Goal: Task Accomplishment & Management: Manage account settings

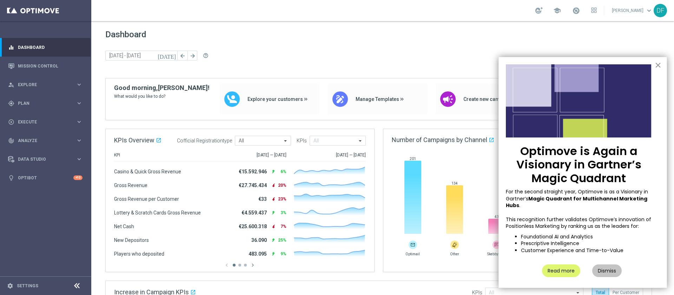
click at [449, 66] on button "×" at bounding box center [658, 64] width 7 height 11
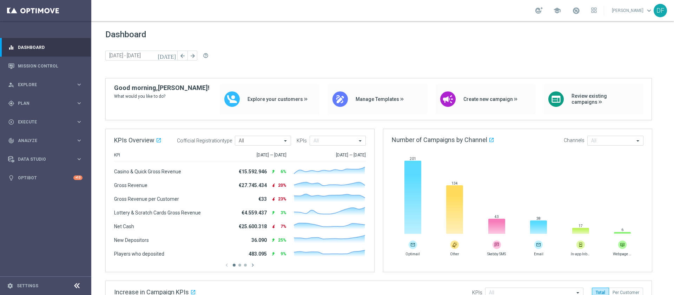
click at [354, 41] on div "Dashboard [DATE] [DATE] - [DATE] arrow_back arrow_forward help_outline" at bounding box center [382, 53] width 555 height 48
click at [29, 98] on div "gps_fixed Plan keyboard_arrow_right" at bounding box center [45, 103] width 91 height 19
click at [37, 119] on link "Target Groups" at bounding box center [45, 118] width 55 height 6
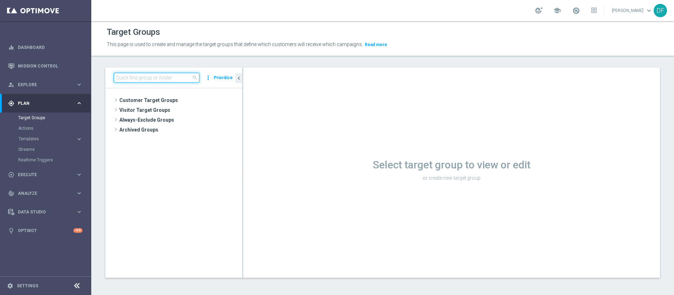
click at [128, 78] on input at bounding box center [157, 78] width 86 height 10
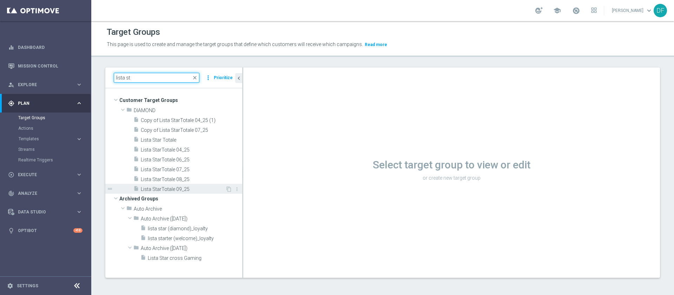
type input "lista st"
click at [166, 190] on span "Lista StarTotale 09_25" at bounding box center [183, 189] width 85 height 6
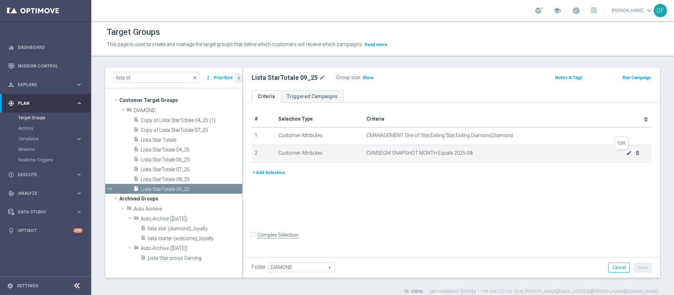
click at [449, 153] on icon "mode_edit" at bounding box center [629, 153] width 6 height 6
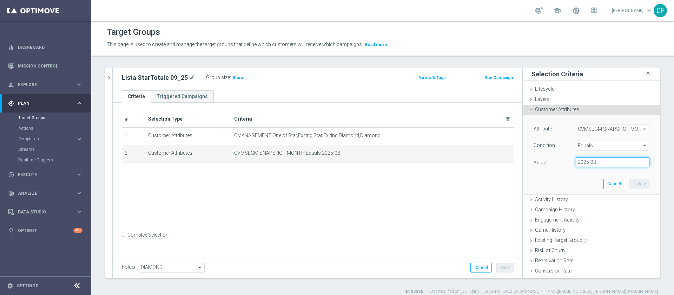
click at [449, 161] on input "2025-08" at bounding box center [613, 162] width 74 height 10
type input "2025-09"
click at [449, 183] on button "Update" at bounding box center [639, 184] width 21 height 10
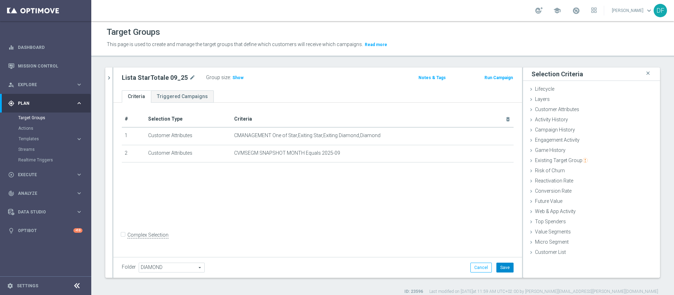
click at [449, 196] on button "Save" at bounding box center [504, 267] width 17 height 10
click at [232, 77] on span "Show" at bounding box center [237, 77] width 11 height 5
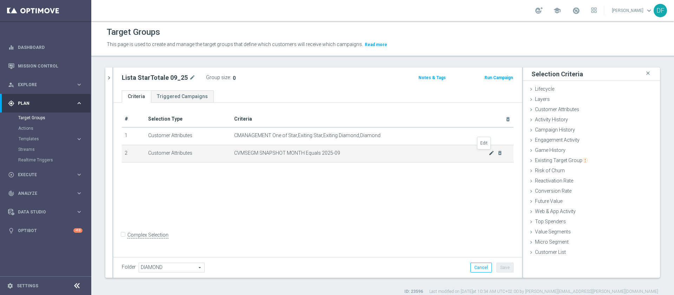
click at [449, 154] on icon "mode_edit" at bounding box center [492, 153] width 6 height 6
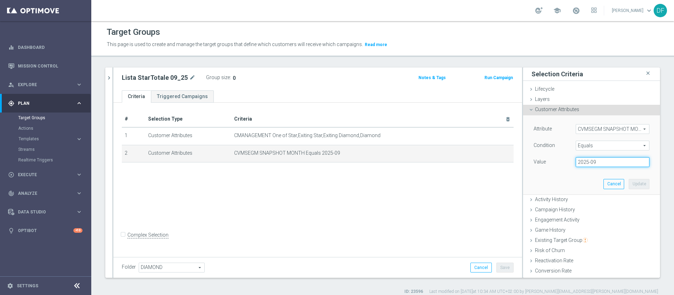
click at [449, 163] on input "2025-09" at bounding box center [613, 162] width 74 height 10
type input "2025-08"
click at [449, 180] on button "Update" at bounding box center [639, 184] width 21 height 10
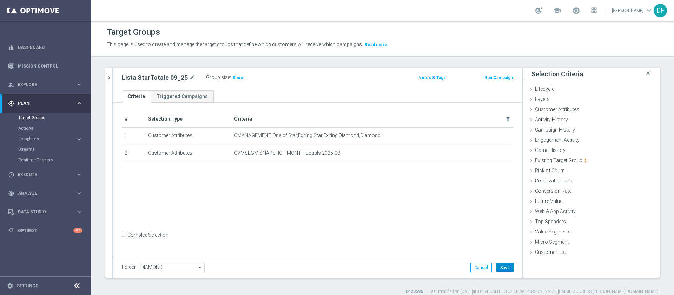
click at [449, 196] on button "Save" at bounding box center [504, 267] width 17 height 10
click at [232, 78] on span "Show" at bounding box center [237, 77] width 11 height 5
click at [449, 150] on span "Game History" at bounding box center [550, 150] width 31 height 6
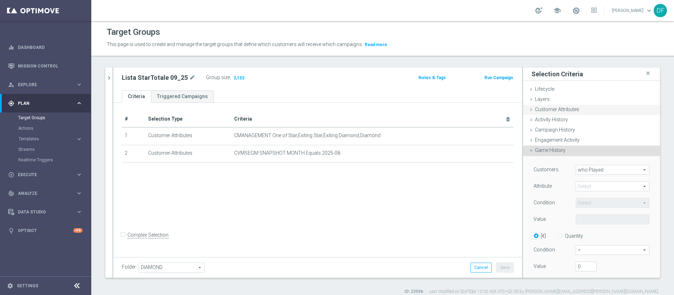
click at [449, 106] on span "Customer Attributes" at bounding box center [557, 109] width 44 height 6
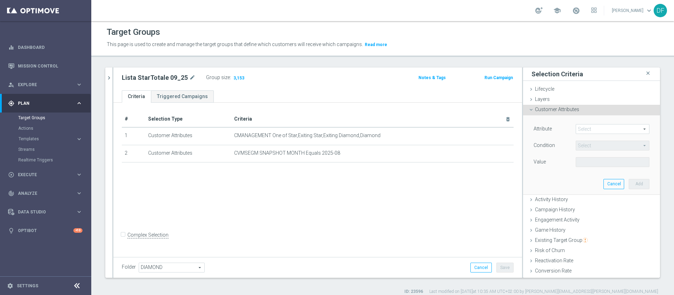
click at [449, 107] on span "Customer Attributes" at bounding box center [557, 109] width 44 height 6
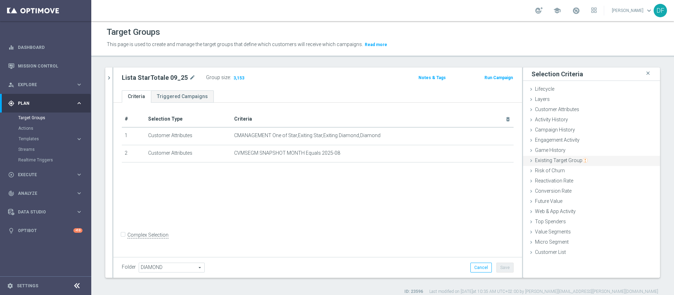
click at [449, 160] on span "Existing Target Group" at bounding box center [561, 160] width 53 height 6
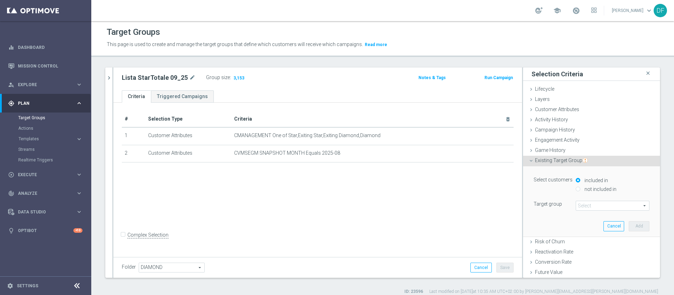
click at [449, 196] on span at bounding box center [612, 205] width 73 height 9
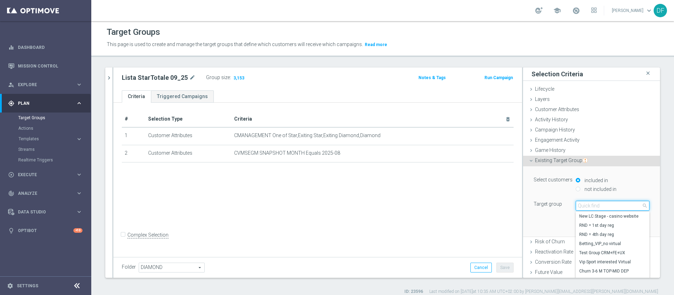
click at [449, 196] on input "search" at bounding box center [613, 205] width 74 height 10
type input "sta"
click at [449, 196] on span "close" at bounding box center [645, 206] width 6 height 6
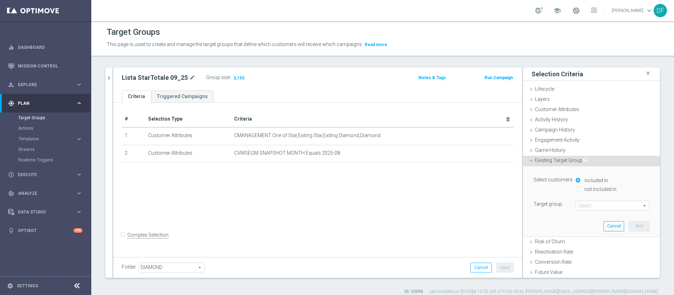
click at [449, 196] on div "# Selection Type Criteria delete_forever 1 Customer Attributes CMANAGEMENT One …" at bounding box center [317, 179] width 409 height 152
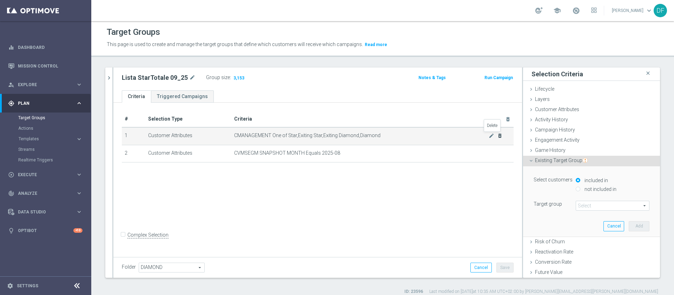
click at [449, 136] on icon "delete_forever" at bounding box center [500, 136] width 6 height 6
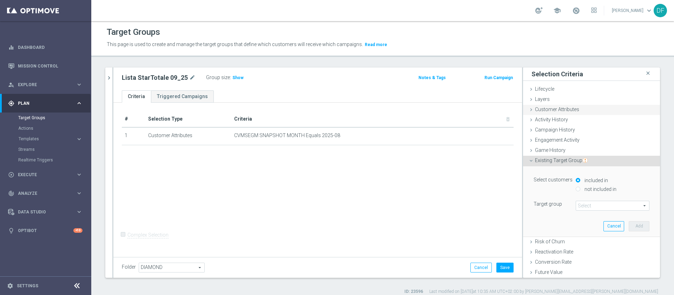
click at [449, 110] on span "Customer Attributes" at bounding box center [557, 109] width 44 height 6
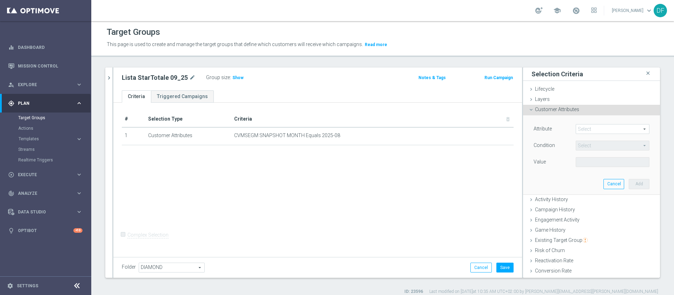
click at [449, 127] on span at bounding box center [612, 128] width 73 height 9
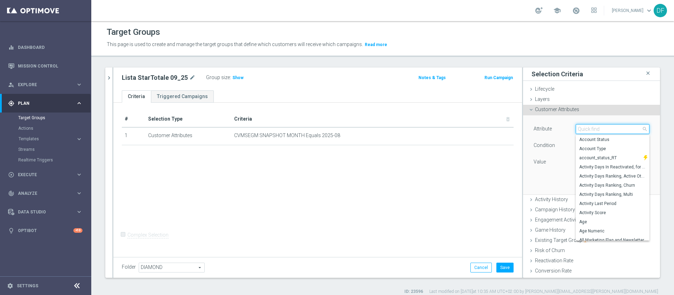
click at [449, 127] on input "search" at bounding box center [613, 129] width 74 height 10
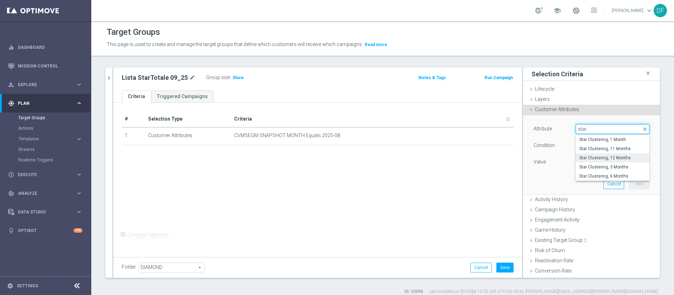
type input "star"
click at [449, 154] on label "Star Clustering, 12 Months" at bounding box center [613, 157] width 74 height 9
type input "Star Clustering, 12 Months"
type input "Equals"
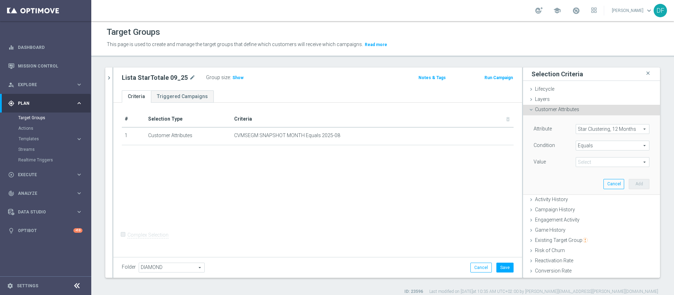
click at [449, 163] on span at bounding box center [612, 161] width 73 height 9
click at [449, 171] on span "STAR" at bounding box center [612, 173] width 67 height 6
type input "STAR"
click at [449, 183] on button "Add" at bounding box center [639, 184] width 21 height 10
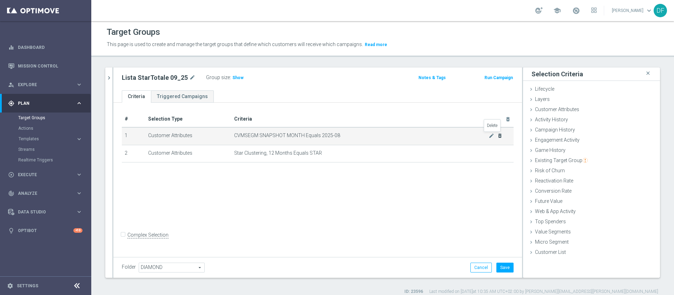
click at [449, 133] on icon "delete_forever" at bounding box center [500, 136] width 6 height 6
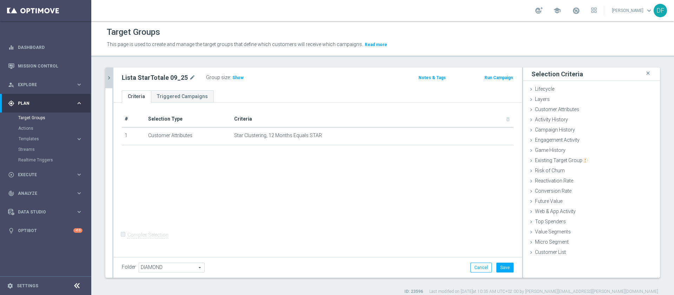
click at [111, 79] on icon "chevron_right" at bounding box center [109, 77] width 7 height 7
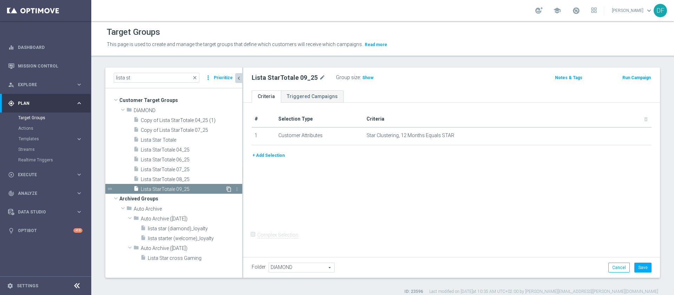
click at [229, 189] on icon "content_copy" at bounding box center [229, 189] width 6 height 6
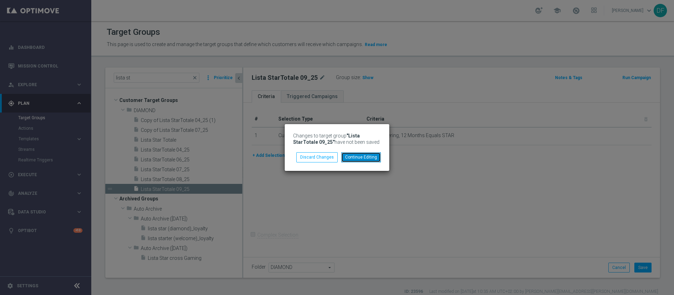
click at [362, 154] on button "Continue Editing" at bounding box center [361, 157] width 40 height 10
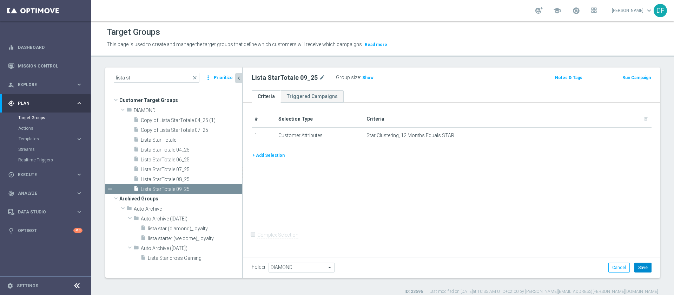
click at [449, 196] on button "Save" at bounding box center [642, 267] width 17 height 10
click at [232, 191] on div "content_copy more_vert" at bounding box center [232, 189] width 15 height 7
click at [229, 188] on icon "content_copy" at bounding box center [229, 189] width 6 height 6
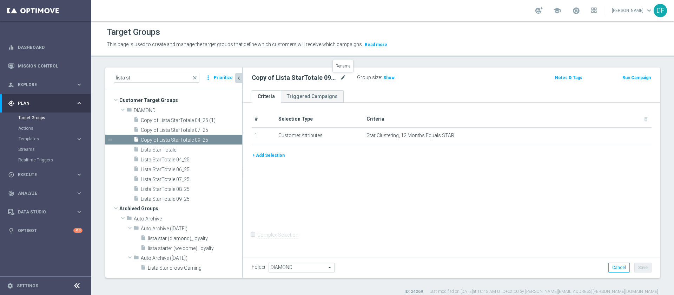
click at [345, 78] on icon "mode_edit" at bounding box center [343, 77] width 6 height 8
type input "11 mesi"
click at [370, 179] on div "# Selection Type Criteria delete_forever 1 Customer Attributes Star Clustering,…" at bounding box center [451, 179] width 417 height 152
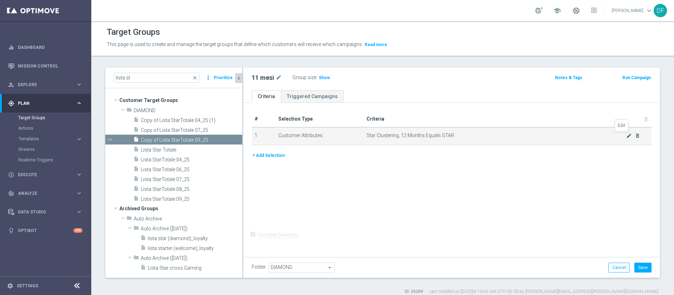
click at [449, 135] on icon "mode_edit" at bounding box center [629, 136] width 6 height 6
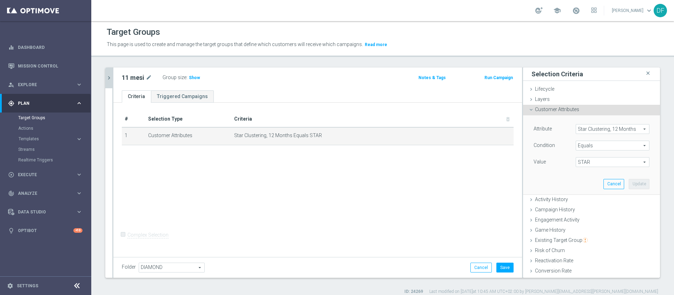
click at [449, 130] on span "Star Clustering, 12 Months" at bounding box center [612, 128] width 73 height 9
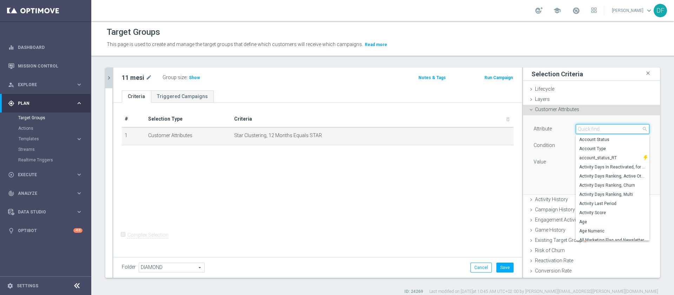
click at [449, 130] on input "search" at bounding box center [613, 129] width 74 height 10
type input "clust"
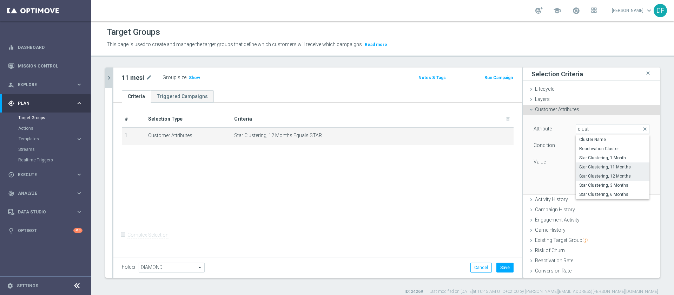
click at [449, 168] on span "Star Clustering, 11 Months" at bounding box center [612, 167] width 67 height 6
type input "Star Clustering, 11 Months"
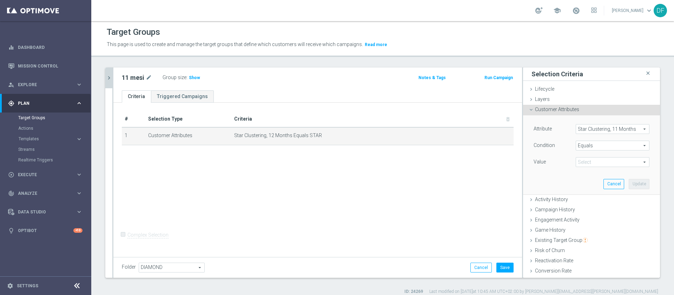
click at [449, 161] on span "STAR" at bounding box center [612, 161] width 73 height 9
click at [449, 170] on span "STAR" at bounding box center [612, 173] width 67 height 6
type input "STAR"
click at [449, 182] on button "Update" at bounding box center [639, 184] width 21 height 10
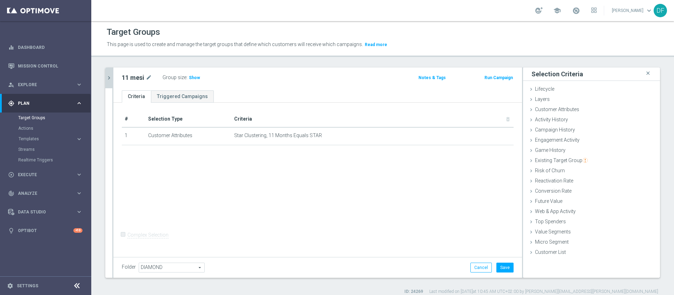
click at [110, 76] on icon "chevron_right" at bounding box center [109, 77] width 7 height 7
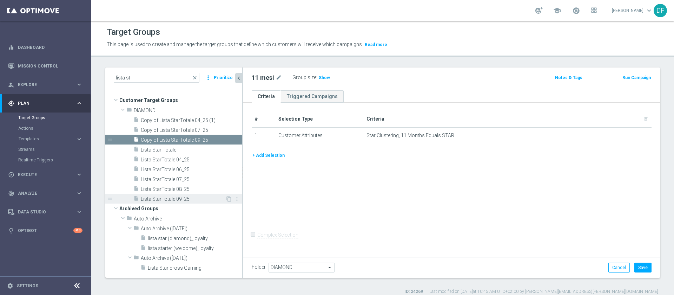
click at [170, 196] on span "Lista StarTotale 09_25" at bounding box center [183, 199] width 85 height 6
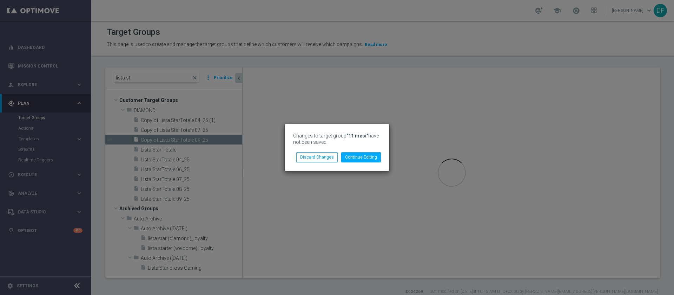
click at [355, 151] on div "Changes to target group "11 mesi" have not been saved" at bounding box center [337, 141] width 98 height 21
click at [354, 156] on button "Continue Editing" at bounding box center [361, 157] width 40 height 10
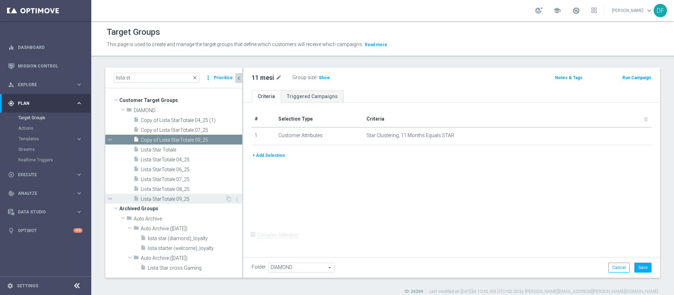
click at [186, 196] on span "Lista StarTotale 09_25" at bounding box center [183, 199] width 85 height 6
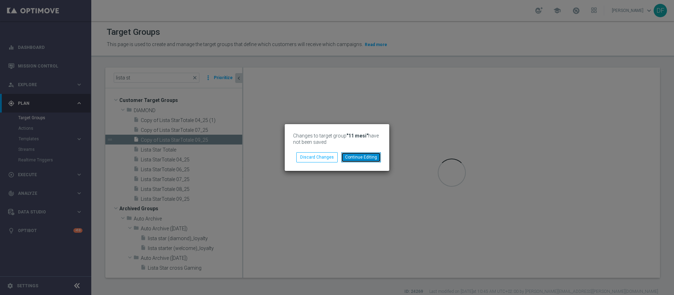
click at [367, 157] on button "Continue Editing" at bounding box center [361, 157] width 40 height 10
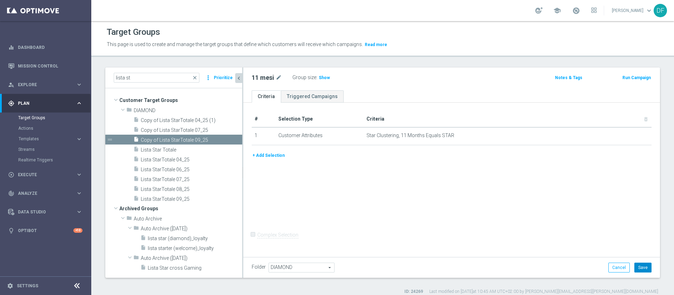
click at [449, 196] on button "Save" at bounding box center [642, 267] width 17 height 10
click at [192, 196] on span "Lista StarTotale 09_25" at bounding box center [183, 199] width 85 height 6
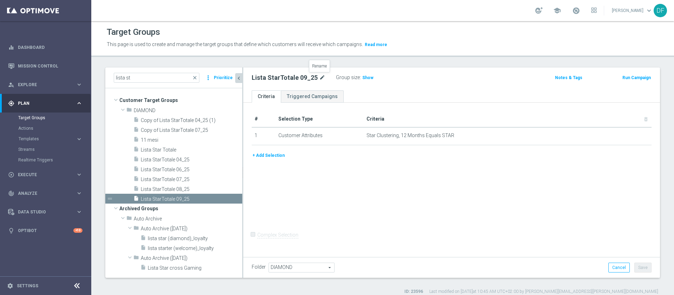
click at [321, 75] on icon "mode_edit" at bounding box center [322, 77] width 6 height 8
type input "12 mesi"
click at [449, 196] on div "# Selection Type Criteria delete_forever 1 Customer Attributes Star Clustering,…" at bounding box center [451, 179] width 417 height 152
click at [449, 196] on button "Save" at bounding box center [642, 267] width 17 height 10
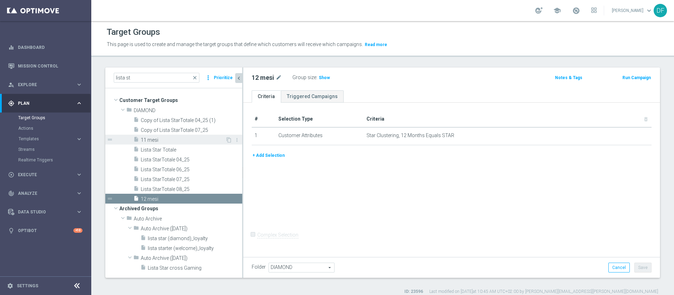
click at [164, 141] on span "11 mesi" at bounding box center [183, 140] width 85 height 6
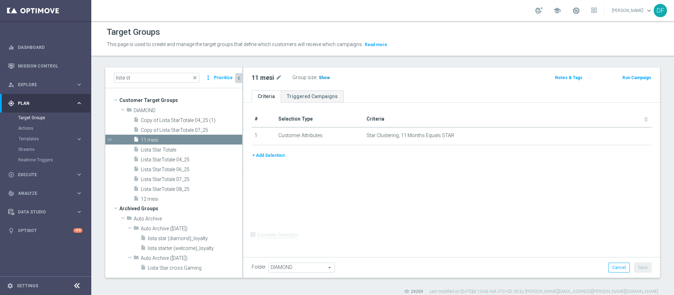
click at [324, 76] on span "Show" at bounding box center [324, 77] width 11 height 5
click at [272, 155] on button "+ Add Selection" at bounding box center [269, 155] width 34 height 8
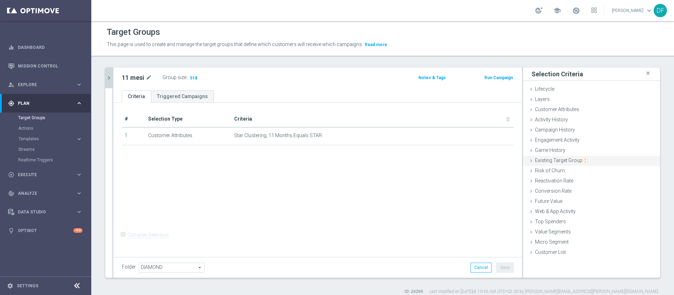
click at [449, 159] on span "Existing Target Group" at bounding box center [561, 160] width 53 height 6
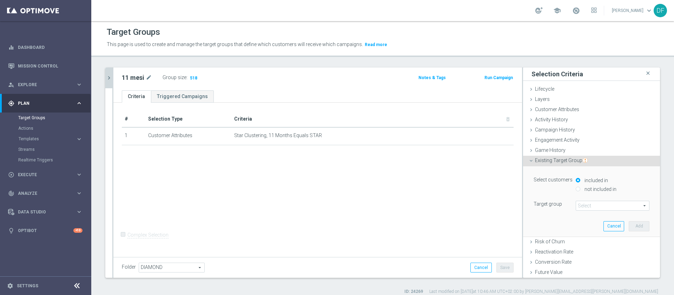
click at [449, 188] on label "not included in" at bounding box center [600, 189] width 34 height 6
click at [449, 188] on input "not included in" at bounding box center [578, 188] width 5 height 5
radio input "true"
click at [449, 196] on span at bounding box center [612, 205] width 73 height 9
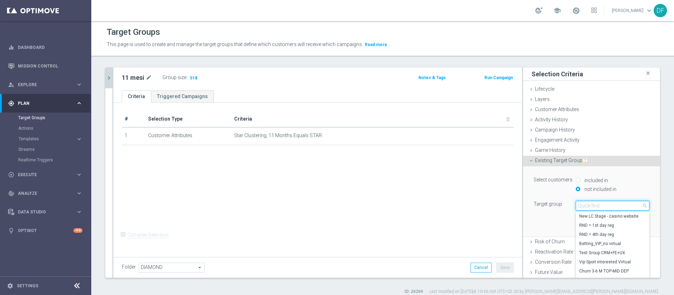
click at [449, 196] on input "search" at bounding box center [613, 205] width 74 height 10
type input "12 mes"
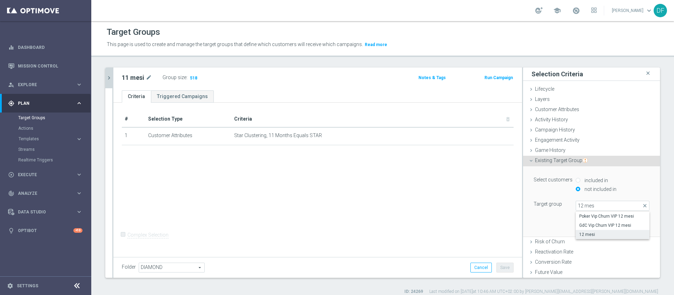
click at [449, 196] on span "12 mesi" at bounding box center [612, 234] width 67 height 6
type input "12 mesi"
click at [449, 196] on button "Add" at bounding box center [639, 226] width 21 height 10
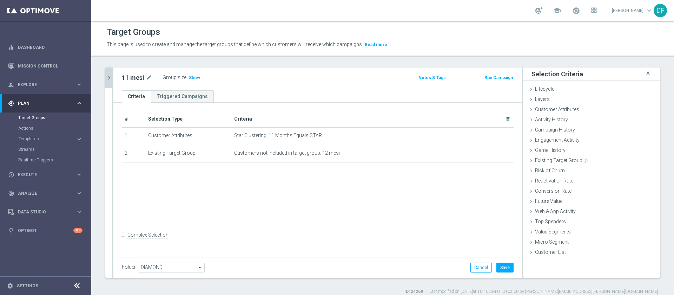
click at [193, 73] on div "Group size : Show" at bounding box center [198, 77] width 70 height 8
click at [196, 78] on span "Show" at bounding box center [194, 77] width 11 height 5
click at [107, 77] on icon "chevron_right" at bounding box center [109, 77] width 7 height 7
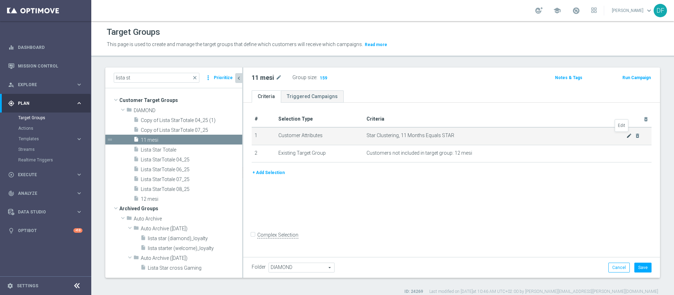
click at [449, 137] on icon "mode_edit" at bounding box center [629, 136] width 6 height 6
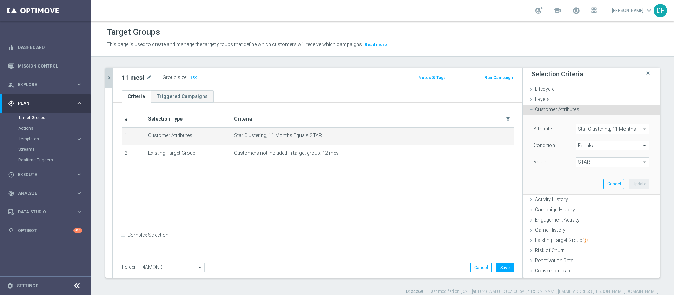
click at [449, 126] on span "Star Clustering, 11 Months" at bounding box center [612, 128] width 73 height 9
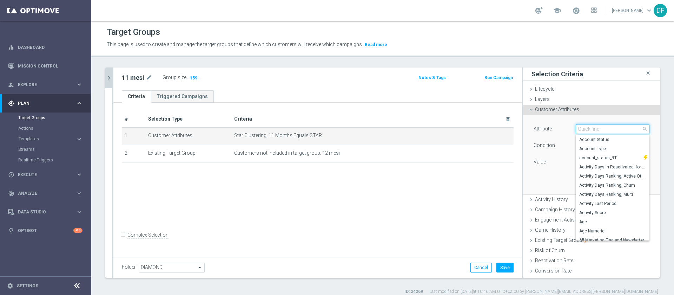
click at [449, 129] on input "search" at bounding box center [613, 129] width 74 height 10
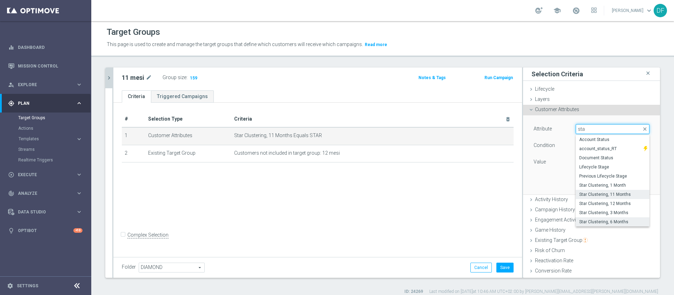
type input "sta"
click at [449, 196] on span "Star Clustering, 6 Months" at bounding box center [612, 222] width 67 height 6
type input "Star Clustering, 6 Months"
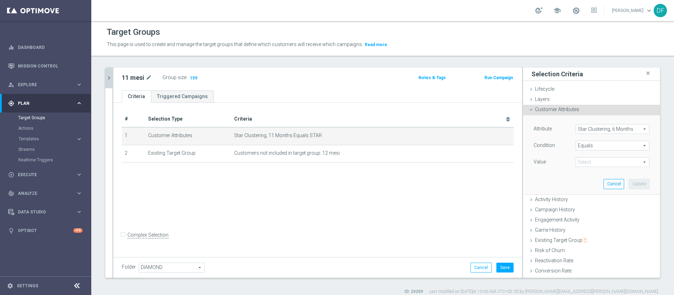
click at [449, 163] on span "STAR" at bounding box center [612, 161] width 73 height 9
click at [449, 182] on span "EXITING STAR;STAR" at bounding box center [612, 182] width 67 height 6
type input "EXITING STAR;STAR"
click at [449, 188] on button "Update" at bounding box center [639, 184] width 21 height 10
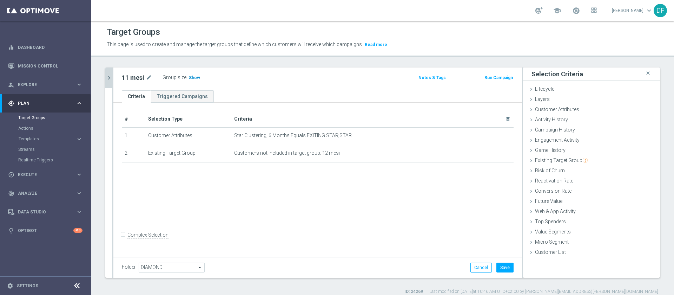
click at [193, 79] on span "Show" at bounding box center [194, 77] width 11 height 5
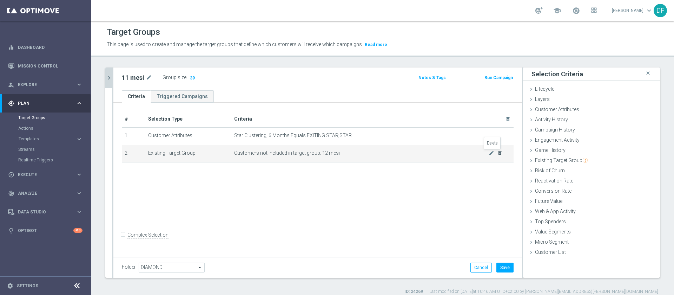
click at [449, 155] on icon "delete_forever" at bounding box center [500, 153] width 6 height 6
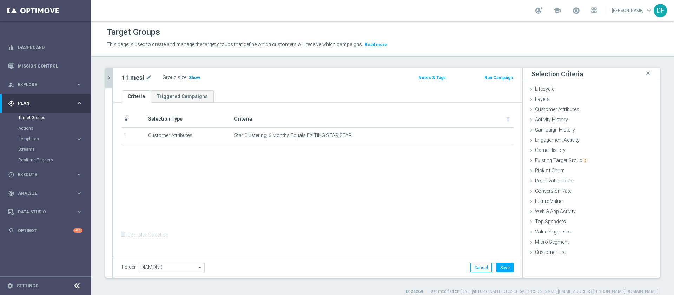
click at [197, 75] on span "Show" at bounding box center [194, 77] width 11 height 5
click at [449, 111] on div "Customer Attributes done selection updated" at bounding box center [591, 110] width 137 height 11
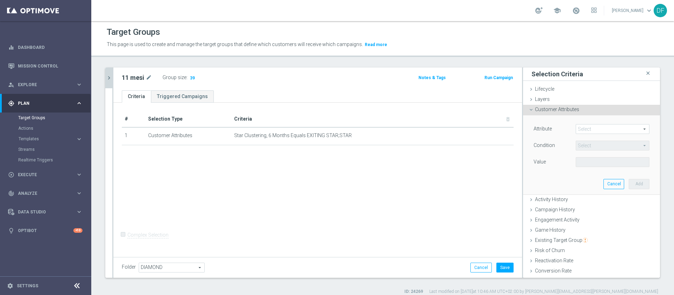
click at [449, 129] on span at bounding box center [612, 128] width 73 height 9
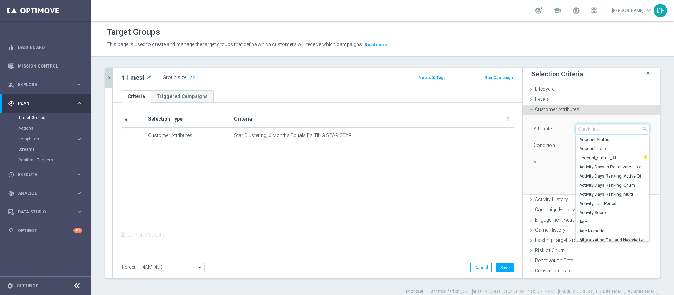
click at [449, 129] on input "search" at bounding box center [613, 129] width 74 height 10
type input "clust"
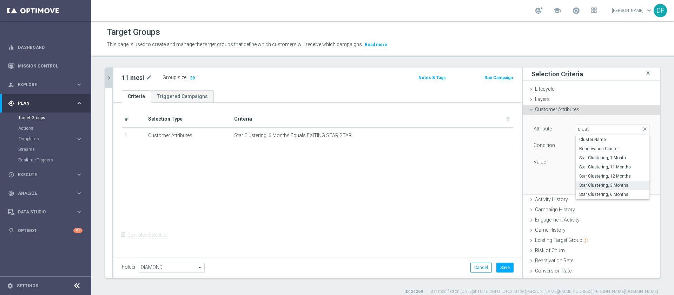
click at [449, 186] on span "Star Clustering, 3 Months" at bounding box center [612, 185] width 67 height 6
type input "Star Clustering, 3 Months"
type input "Equals"
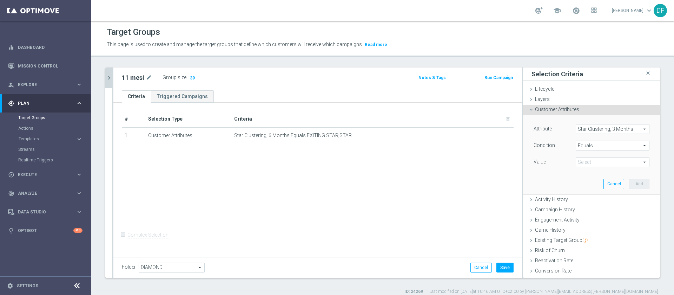
click at [449, 163] on span at bounding box center [612, 161] width 73 height 9
click at [449, 182] on span "EXITING STAR;STAR" at bounding box center [612, 182] width 67 height 6
type input "EXITING STAR;STAR"
click at [449, 187] on button "Add" at bounding box center [639, 184] width 21 height 10
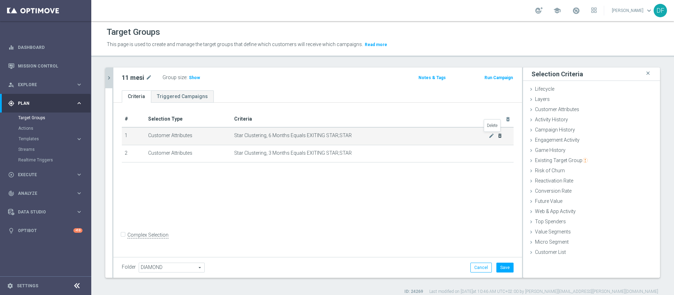
click at [449, 137] on icon "delete_forever" at bounding box center [500, 136] width 6 height 6
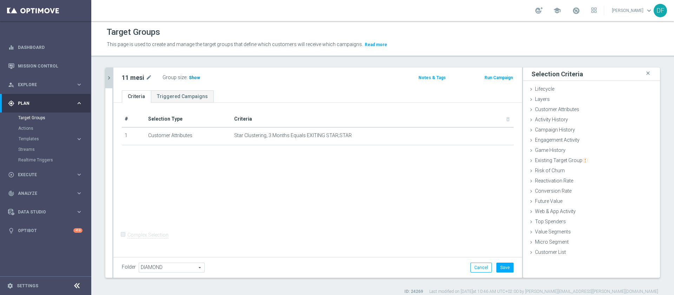
click at [194, 79] on span "Show" at bounding box center [194, 77] width 11 height 5
click at [108, 79] on icon "chevron_right" at bounding box center [109, 77] width 7 height 7
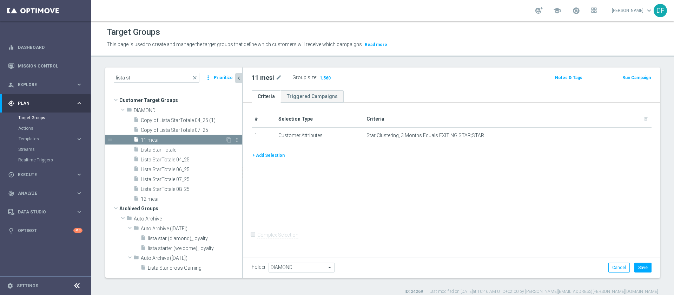
click at [236, 138] on icon "more_vert" at bounding box center [237, 140] width 6 height 6
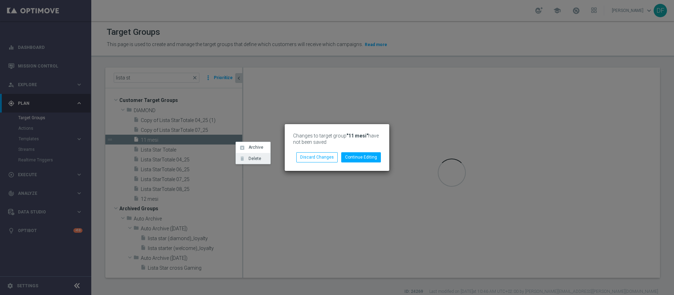
click at [255, 159] on span "Delete" at bounding box center [253, 158] width 15 height 5
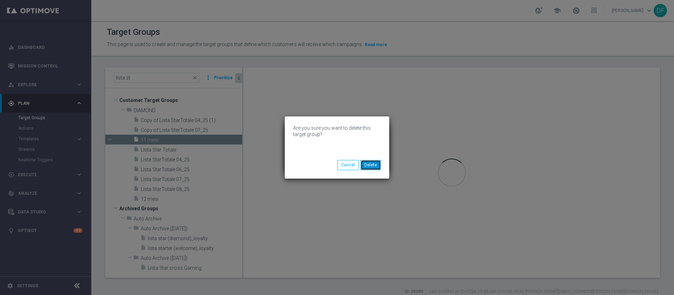
click at [372, 166] on button "Delete" at bounding box center [371, 165] width 20 height 10
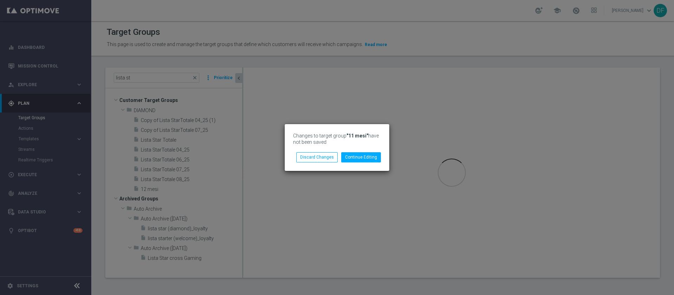
click at [280, 191] on div "Changes to target group "11 mesi" have not been saved Continue Editing Discard …" at bounding box center [337, 147] width 674 height 295
click at [352, 158] on button "Continue Editing" at bounding box center [361, 157] width 40 height 10
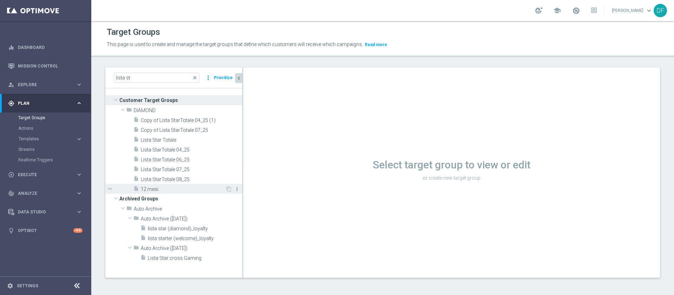
click at [237, 189] on icon "more_vert" at bounding box center [237, 189] width 6 height 6
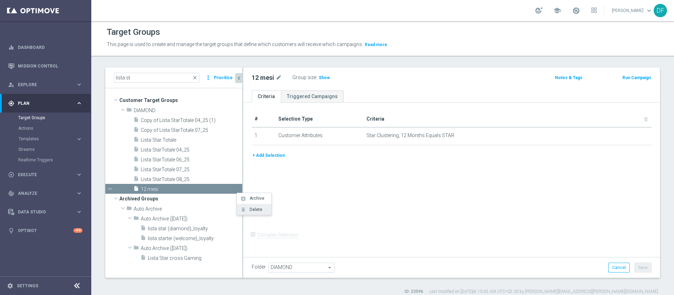
click at [252, 196] on span "Delete" at bounding box center [254, 209] width 15 height 5
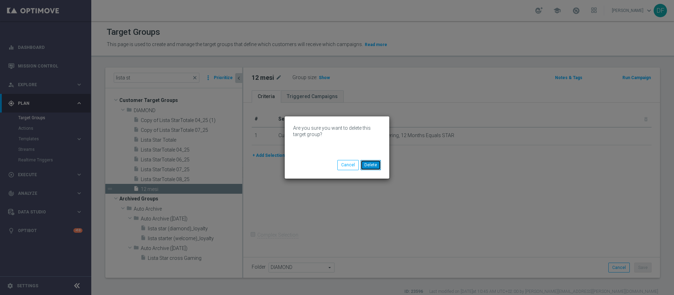
click at [366, 163] on button "Delete" at bounding box center [371, 165] width 20 height 10
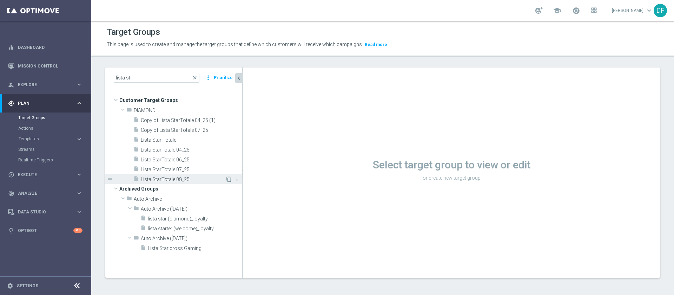
click at [226, 178] on icon "content_copy" at bounding box center [229, 179] width 6 height 6
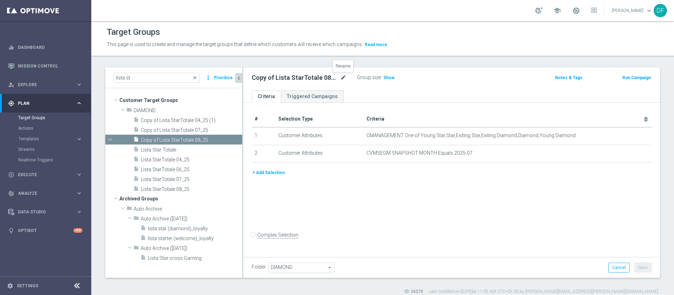
click at [344, 75] on icon "mode_edit" at bounding box center [343, 77] width 6 height 8
click at [327, 77] on input "Copy of Lista StarTotale 08_25" at bounding box center [299, 78] width 95 height 10
click at [312, 78] on input "Copy of Lista StarTotale 08_25" at bounding box center [299, 78] width 95 height 10
click at [272, 76] on input "Copy of Lista StarTotale 09_25" at bounding box center [299, 78] width 95 height 10
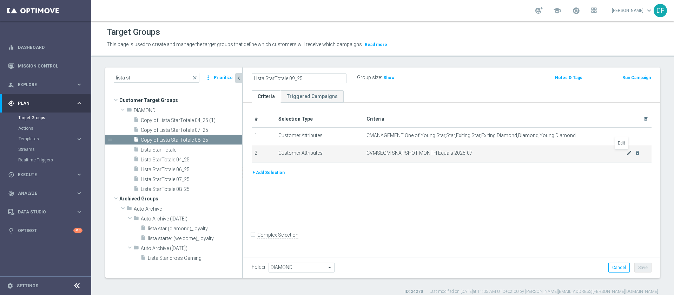
type input "Lista StarTotale 09_25"
click at [449, 154] on icon "mode_edit" at bounding box center [629, 153] width 6 height 6
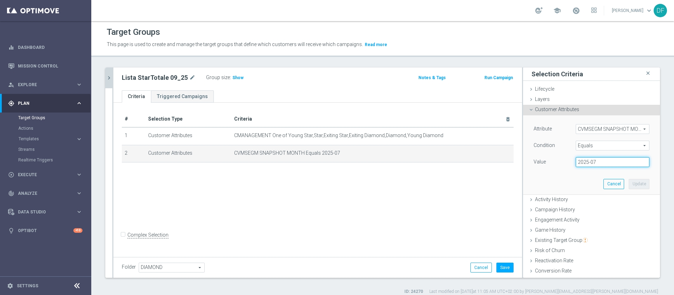
click at [449, 161] on input "2025-07" at bounding box center [613, 162] width 74 height 10
type input "2025-08"
click at [449, 184] on button "Update" at bounding box center [639, 184] width 21 height 10
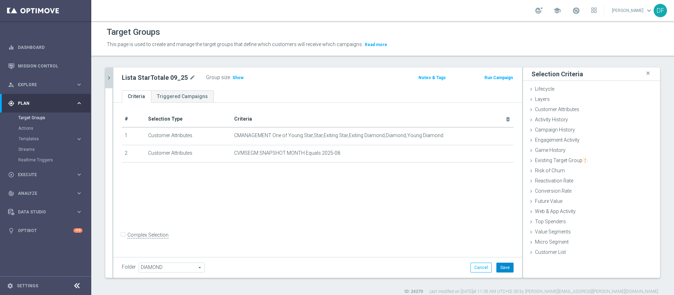
click at [449, 196] on button "Save" at bounding box center [504, 267] width 17 height 10
click at [232, 79] on span "Show" at bounding box center [237, 77] width 11 height 5
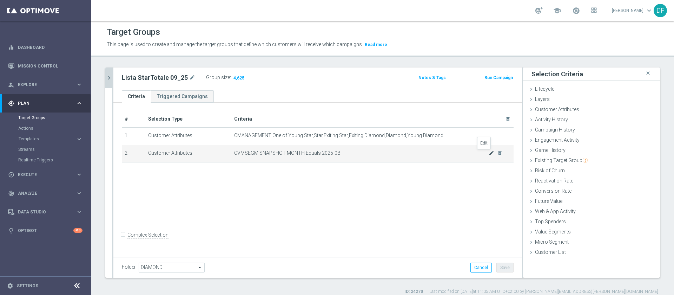
click at [449, 153] on icon "mode_edit" at bounding box center [492, 153] width 6 height 6
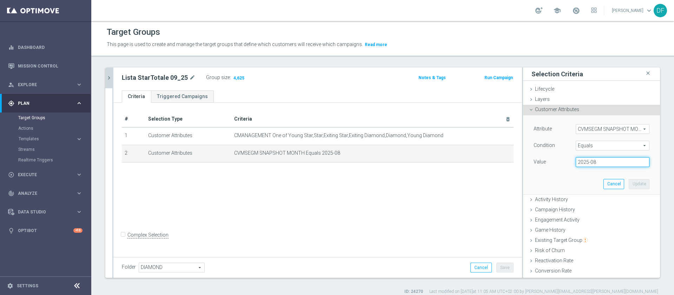
click at [449, 164] on input "2025-08" at bounding box center [613, 162] width 74 height 10
type input "2025-09"
click at [449, 182] on button "Update" at bounding box center [639, 184] width 21 height 10
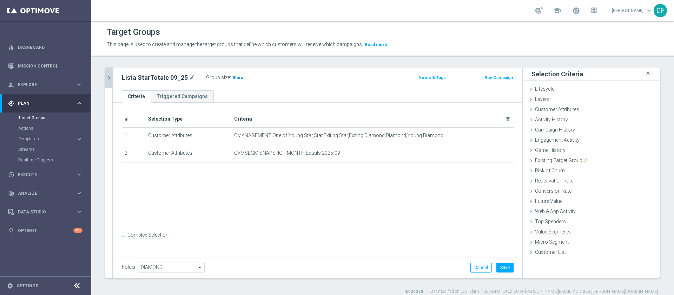
click at [235, 77] on span "Show" at bounding box center [237, 77] width 11 height 5
click at [108, 77] on icon "chevron_right" at bounding box center [109, 77] width 7 height 7
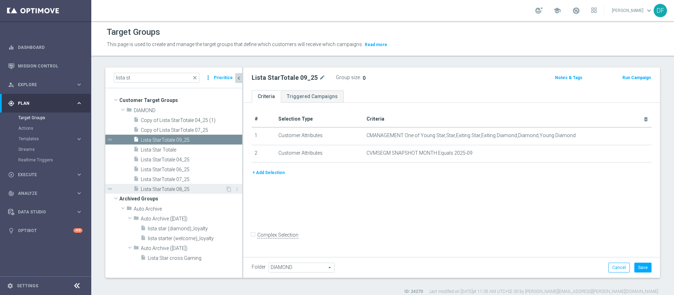
click at [176, 189] on span "Lista StarTotale 08_25" at bounding box center [183, 189] width 85 height 6
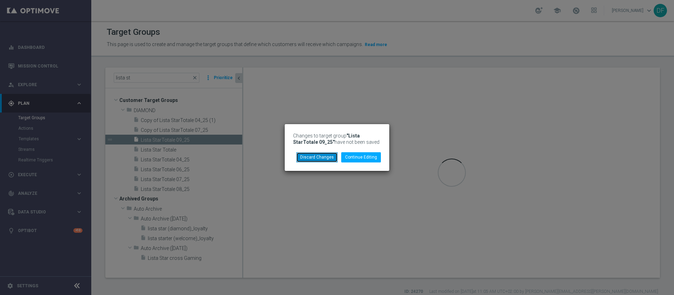
click at [321, 157] on button "Discard Changes" at bounding box center [316, 157] width 41 height 10
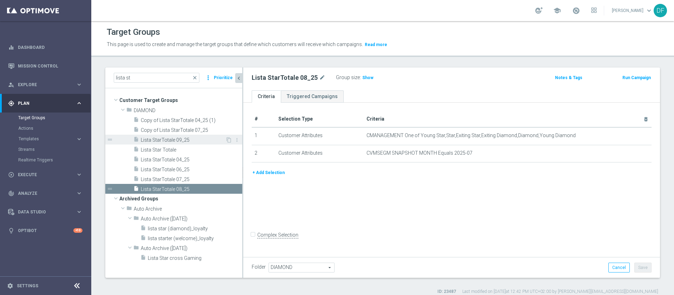
click at [168, 138] on span "Lista StarTotale 09_25" at bounding box center [183, 140] width 85 height 6
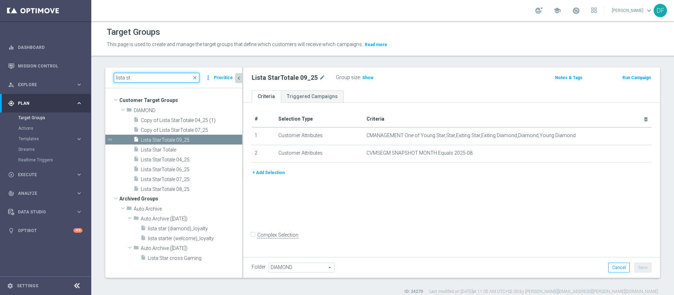
click at [155, 77] on input "lista st" at bounding box center [157, 78] width 86 height 10
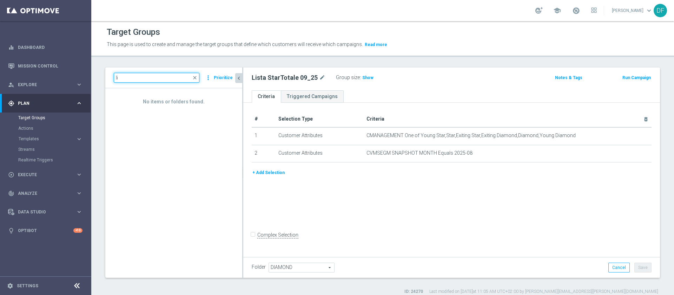
type input "l"
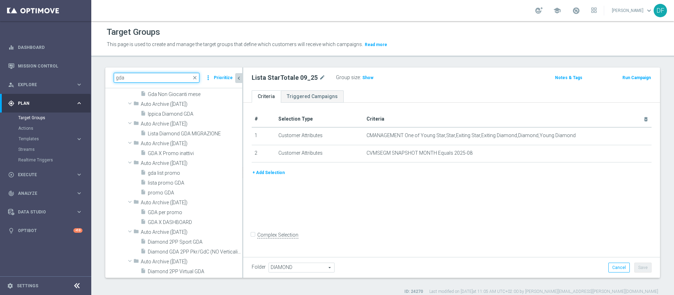
scroll to position [880, 0]
type input "g"
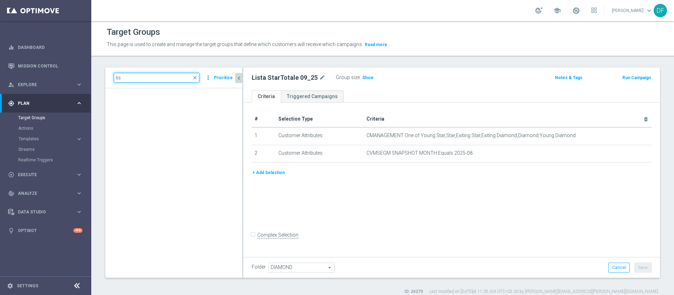
scroll to position [4661, 0]
type input "l"
click at [29, 119] on link "Target Groups" at bounding box center [45, 118] width 55 height 6
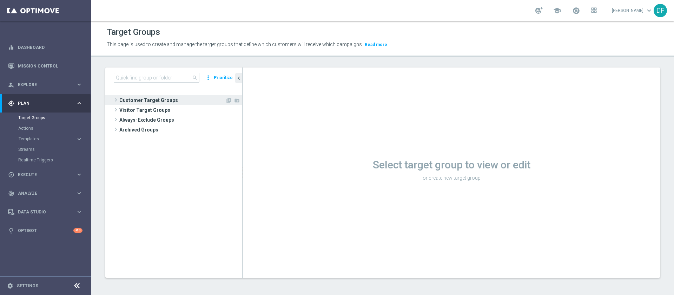
click at [143, 98] on span "Customer Target Groups" at bounding box center [172, 100] width 106 height 10
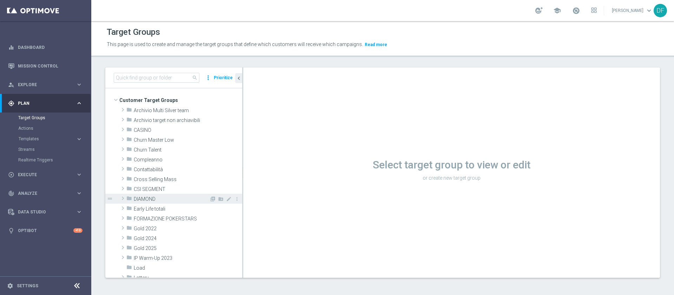
click at [147, 196] on span "DIAMOND" at bounding box center [171, 199] width 75 height 6
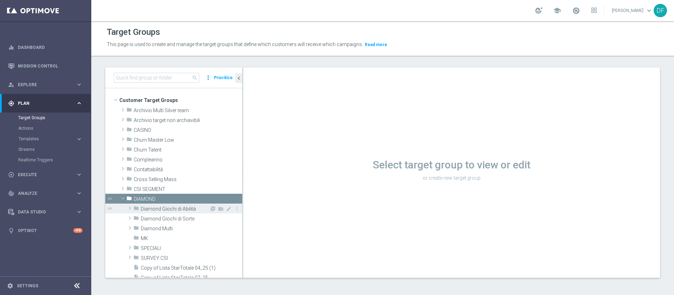
click at [153, 196] on span "Diamond Giochi di Abilità" at bounding box center [175, 209] width 68 height 6
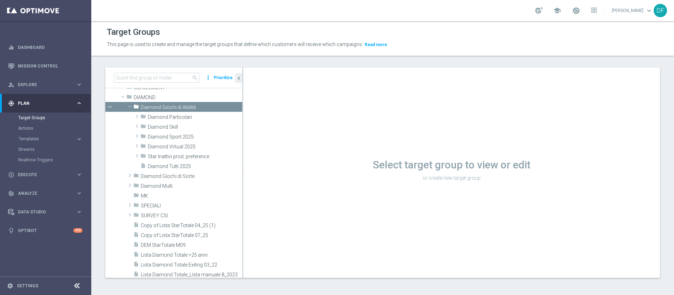
scroll to position [104, 0]
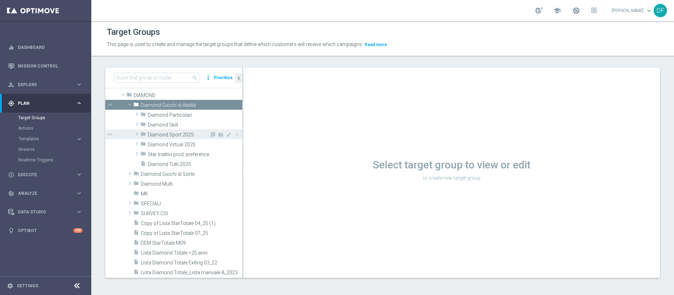
click at [170, 137] on span "Diamond Sport 2025" at bounding box center [178, 135] width 61 height 6
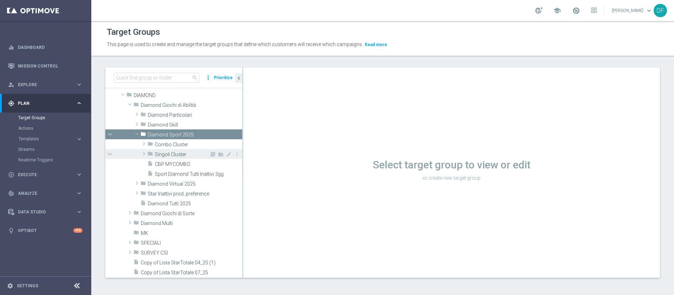
click at [171, 150] on div "folder Singoli Cluster" at bounding box center [178, 154] width 62 height 10
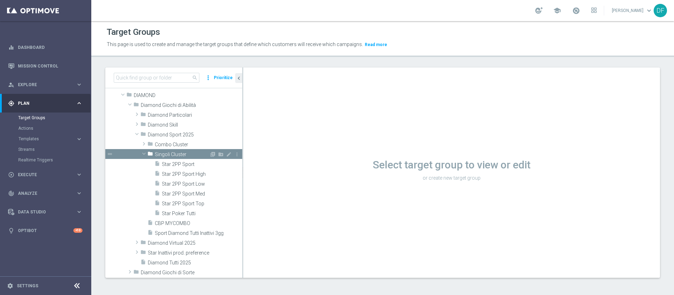
click at [171, 150] on div "folder Singoli Cluster" at bounding box center [178, 154] width 62 height 10
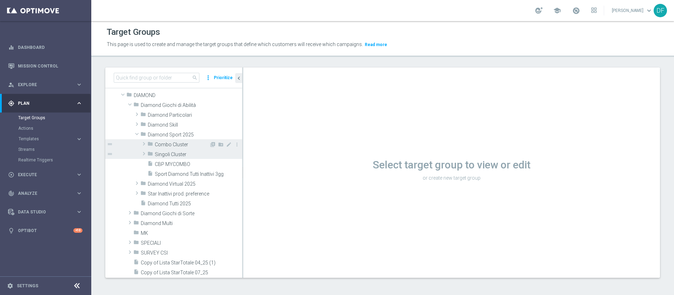
click at [172, 145] on span "Combo Cluster" at bounding box center [182, 144] width 54 height 6
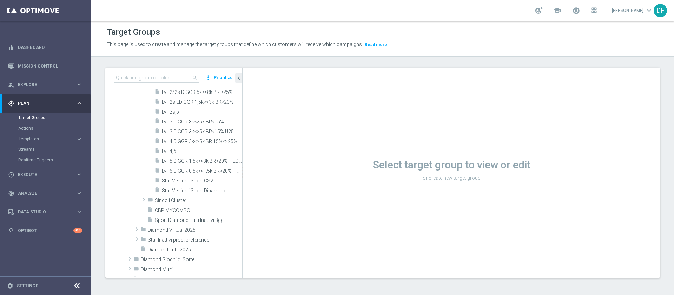
scroll to position [282, 0]
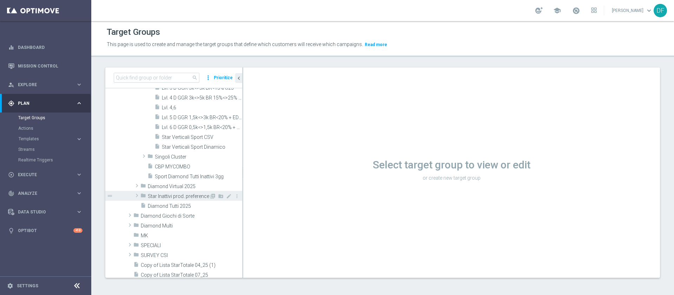
click at [137, 194] on span at bounding box center [136, 195] width 7 height 8
click at [137, 194] on span at bounding box center [137, 195] width 8 height 7
click at [162, 196] on span "Diamond Tutti 2025" at bounding box center [187, 206] width 78 height 6
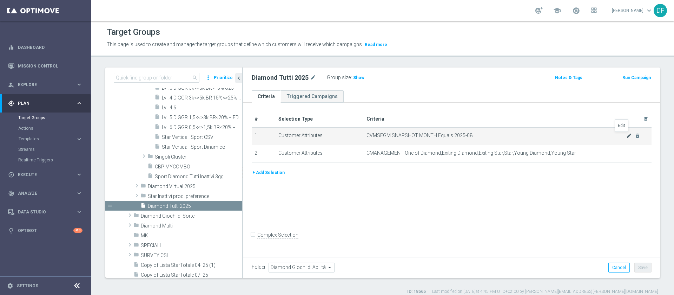
click at [449, 137] on icon "mode_edit" at bounding box center [629, 136] width 6 height 6
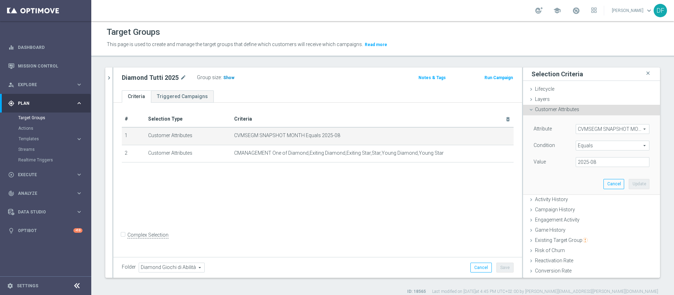
click at [227, 77] on span "Show" at bounding box center [228, 77] width 11 height 5
click at [449, 163] on input "2025-08" at bounding box center [613, 162] width 74 height 10
type input "2025-09"
click at [449, 182] on button "Update" at bounding box center [639, 184] width 21 height 10
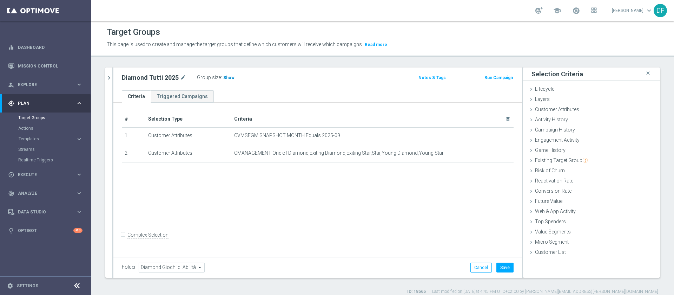
click at [228, 79] on span "Show" at bounding box center [228, 77] width 11 height 5
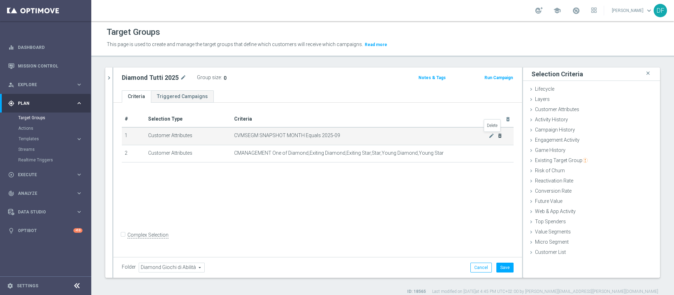
click at [449, 136] on icon "delete_forever" at bounding box center [500, 136] width 6 height 6
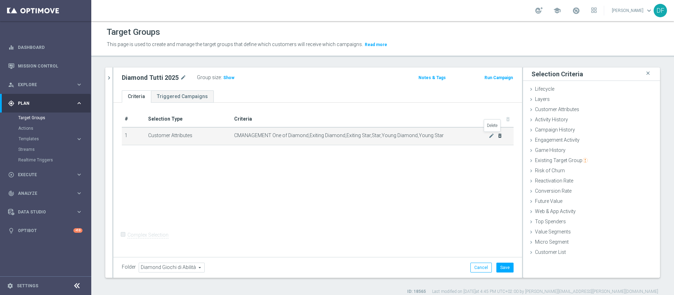
click at [449, 138] on icon "delete_forever" at bounding box center [500, 136] width 6 height 6
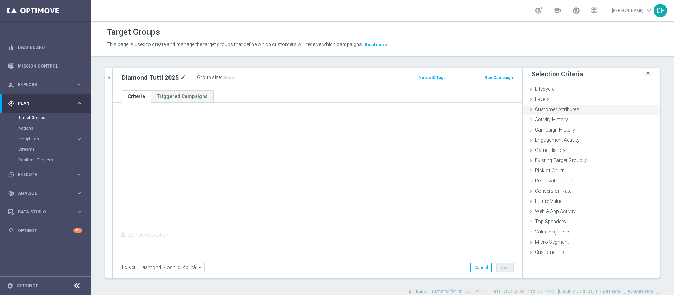
click at [449, 106] on span "Customer Attributes" at bounding box center [557, 109] width 44 height 6
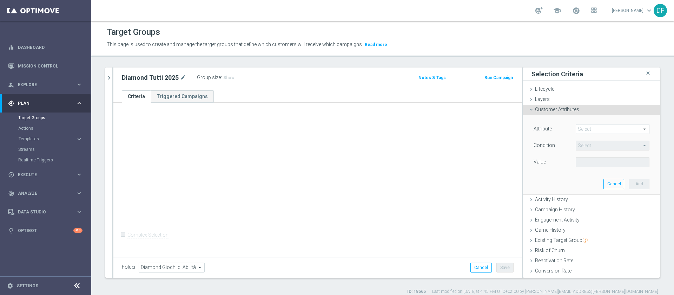
click at [449, 128] on span at bounding box center [612, 128] width 73 height 9
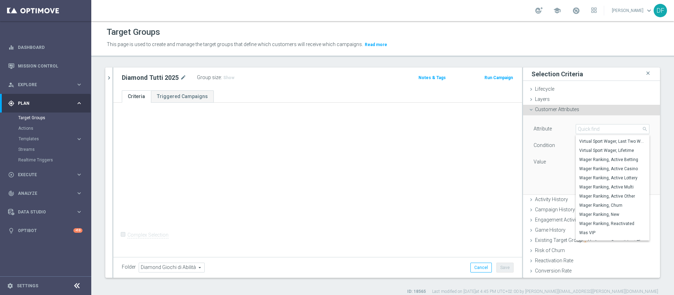
scroll to position [4516, 0]
click at [449, 184] on div "Attribute Select arrow_drop_down search Wager Ranking, Active Lottery Wager Ran…" at bounding box center [591, 154] width 126 height 79
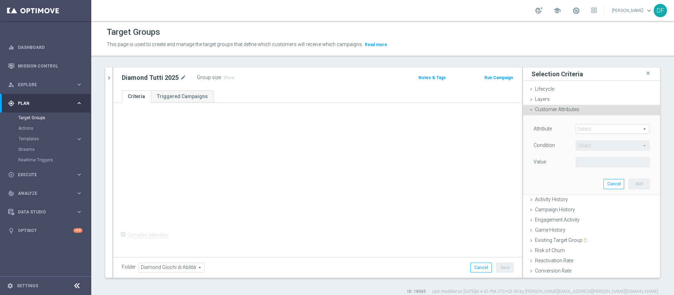
scroll to position [60, 0]
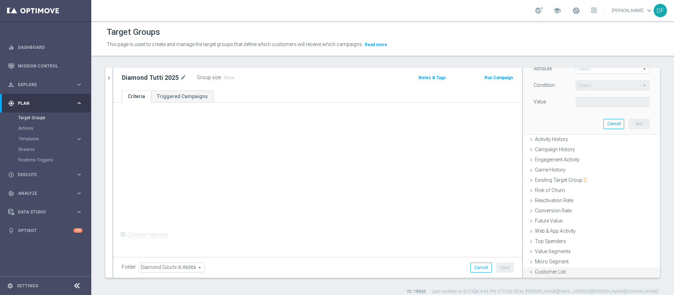
click at [449, 196] on div "Customer List done" at bounding box center [591, 272] width 137 height 11
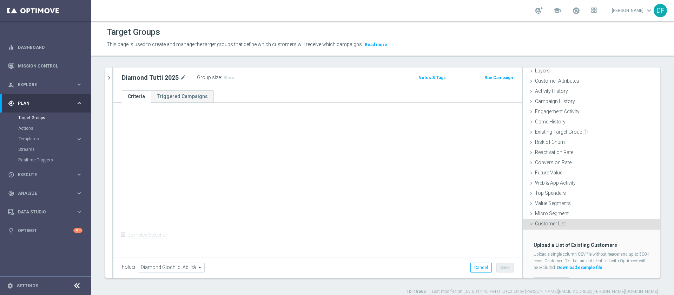
scroll to position [43, 0]
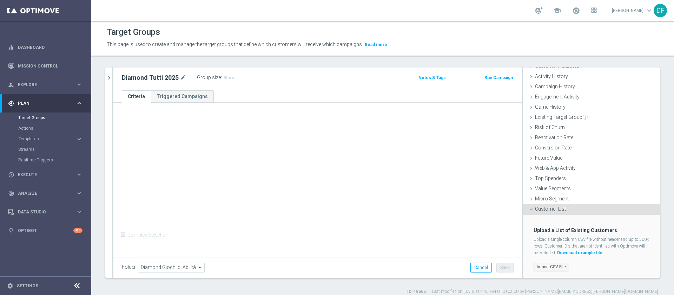
click at [449, 196] on label "Import CSV File" at bounding box center [551, 266] width 35 height 9
click at [0, 0] on input "Import CSV File" at bounding box center [0, 0] width 0 height 0
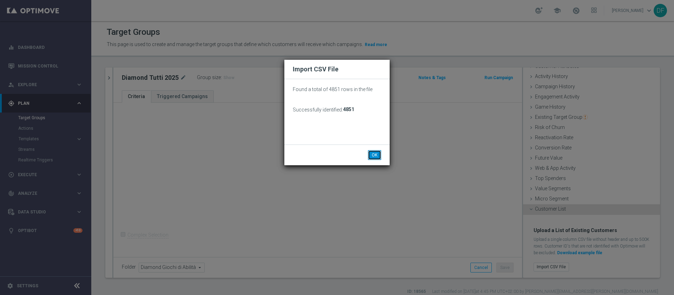
click at [375, 153] on button "OK" at bounding box center [374, 155] width 13 height 10
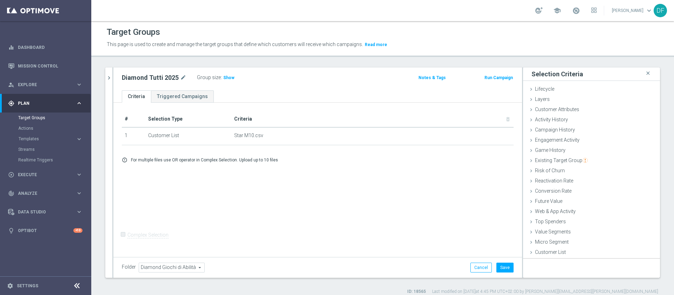
scroll to position [0, 0]
click at [449, 196] on button "Save" at bounding box center [504, 267] width 17 height 10
click at [224, 75] on span "Show" at bounding box center [228, 77] width 11 height 5
click at [230, 77] on span "4,851" at bounding box center [230, 78] width 12 height 7
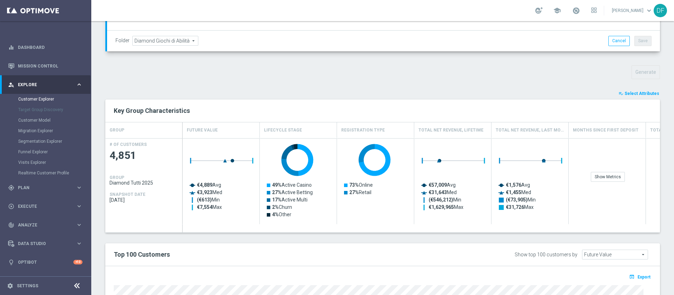
scroll to position [208, 0]
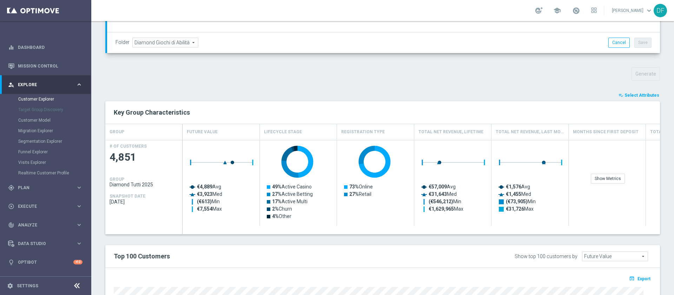
click at [635, 95] on span "Select Attributes" at bounding box center [642, 95] width 35 height 5
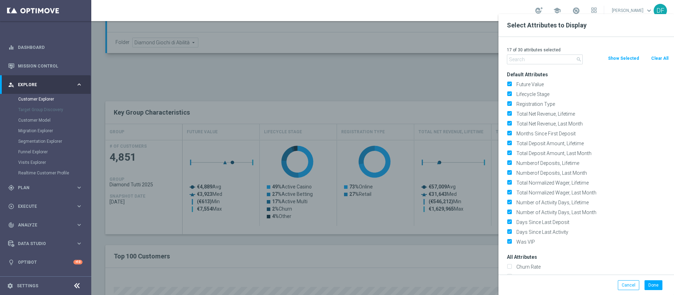
click at [659, 57] on button "Clear All" at bounding box center [660, 58] width 19 height 8
checkbox input "false"
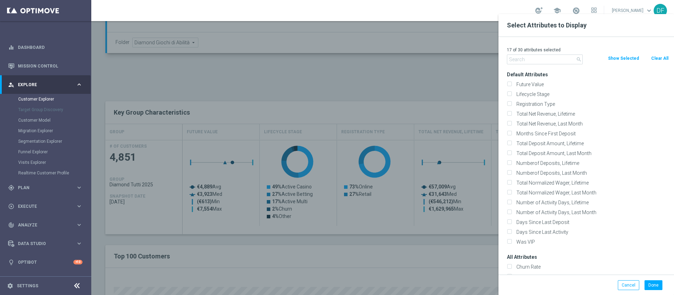
checkbox input "false"
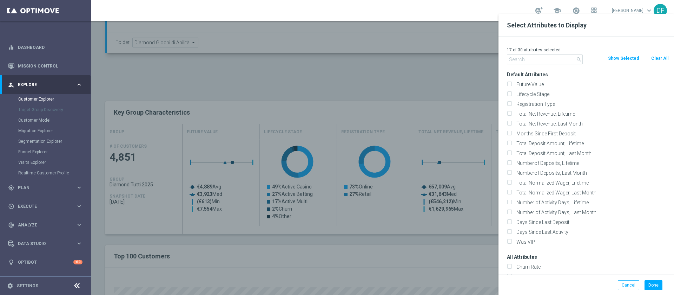
checkbox input "false"
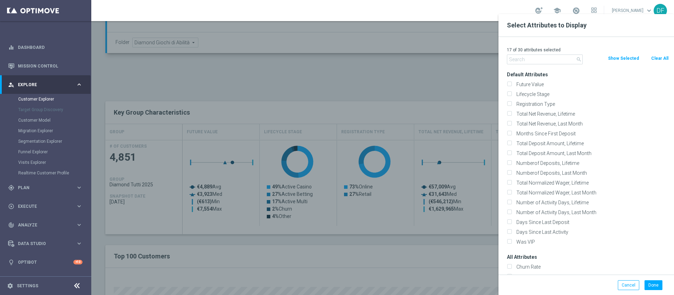
checkbox input "false"
click at [538, 59] on input "text" at bounding box center [545, 59] width 76 height 10
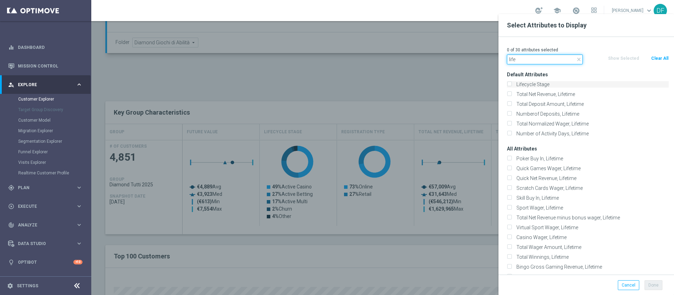
type input "life"
click at [510, 84] on input "Lifecycle Stage" at bounding box center [509, 85] width 5 height 5
checkbox input "true"
click at [578, 59] on icon "close" at bounding box center [579, 60] width 6 height 6
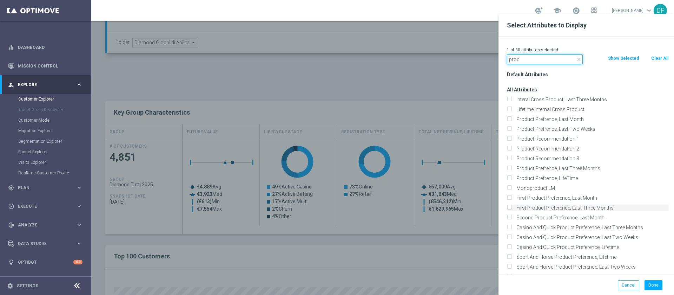
type input "prod"
click at [510, 207] on input "First Product Preference, Last Three Months" at bounding box center [509, 208] width 5 height 5
checkbox input "true"
click at [653, 286] on button "Done" at bounding box center [654, 285] width 18 height 10
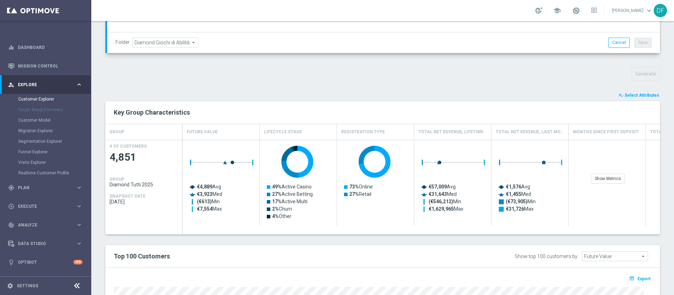
type input "Search"
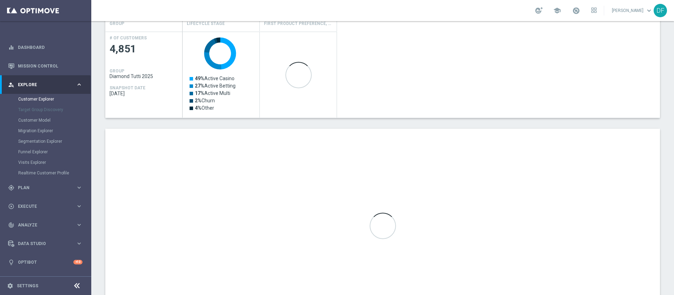
scroll to position [362, 0]
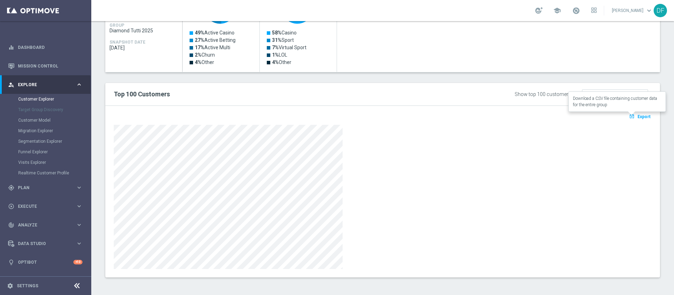
click at [636, 113] on button "open_in_browser Export" at bounding box center [640, 116] width 24 height 9
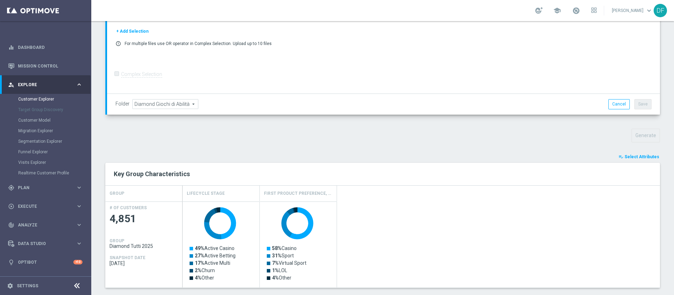
scroll to position [136, 0]
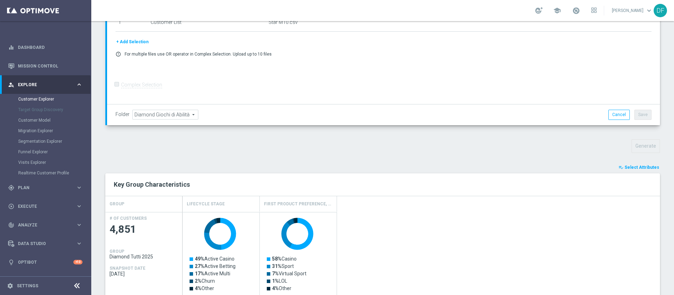
click at [626, 167] on span "Select Attributes" at bounding box center [642, 167] width 35 height 5
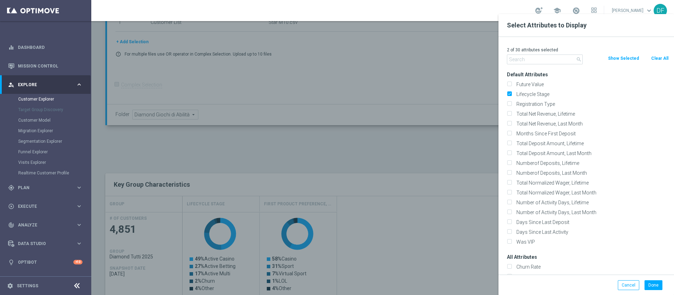
click at [664, 57] on button "Clear All" at bounding box center [660, 58] width 19 height 8
checkbox input "false"
click at [542, 61] on input "text" at bounding box center [545, 59] width 76 height 10
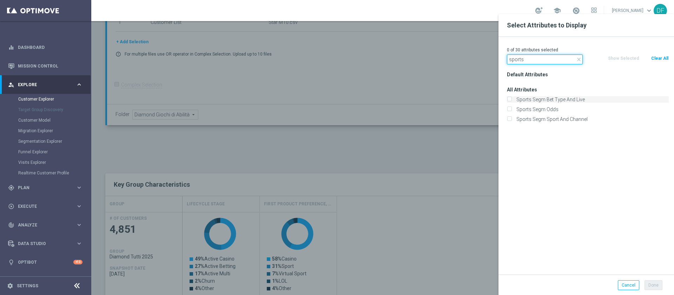
type input "sports"
click at [510, 101] on input "Sports Segm Bet Type And Live" at bounding box center [509, 100] width 5 height 5
checkbox input "true"
click at [509, 111] on input "Sports Segm Odds" at bounding box center [509, 110] width 5 height 5
checkbox input "true"
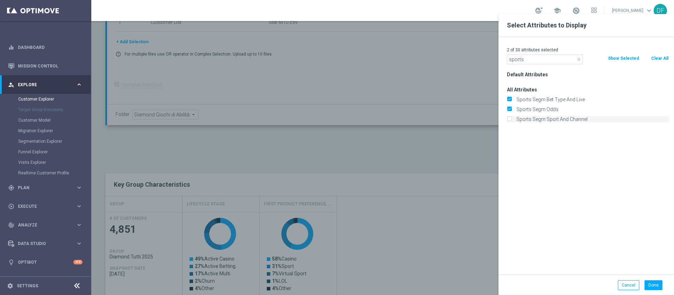
click at [510, 119] on input "Sports Segm Sport And Channel" at bounding box center [509, 120] width 5 height 5
checkbox input "true"
click at [646, 284] on button "Done" at bounding box center [654, 285] width 18 height 10
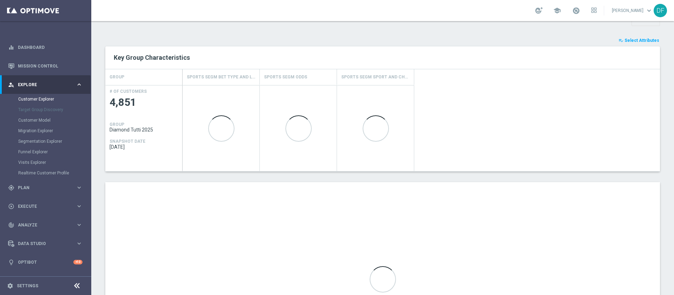
scroll to position [264, 0]
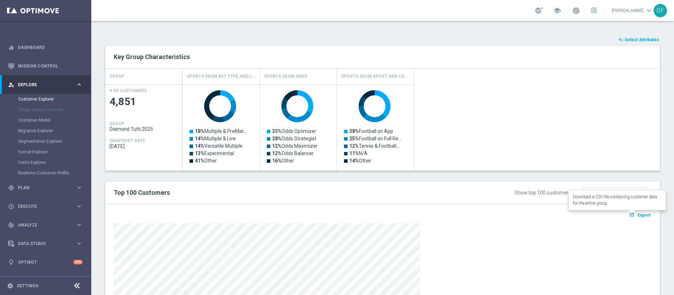
click at [638, 216] on span "Export" at bounding box center [644, 214] width 13 height 5
